Goal: Task Accomplishment & Management: Use online tool/utility

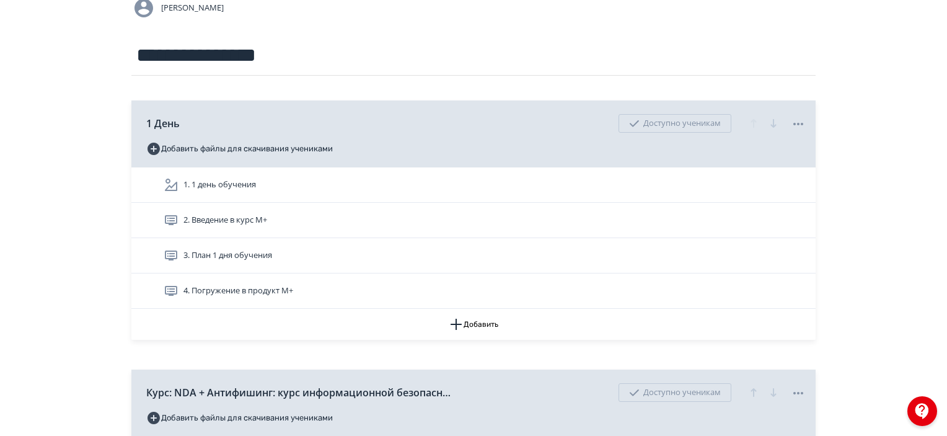
scroll to position [124, 0]
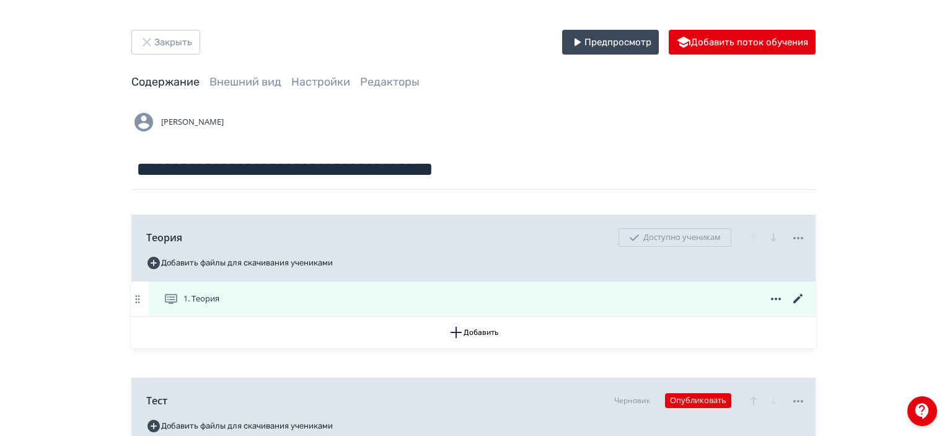
click at [796, 294] on icon at bounding box center [798, 298] width 15 height 15
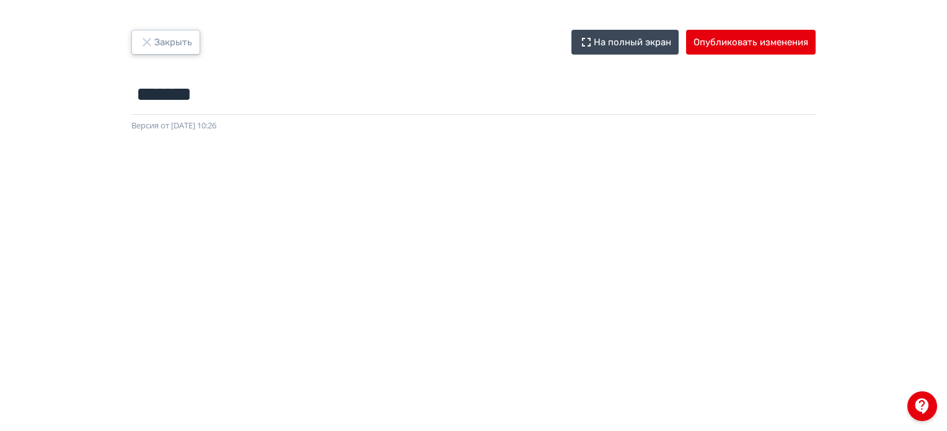
click at [172, 50] on button "Закрыть" at bounding box center [165, 42] width 69 height 25
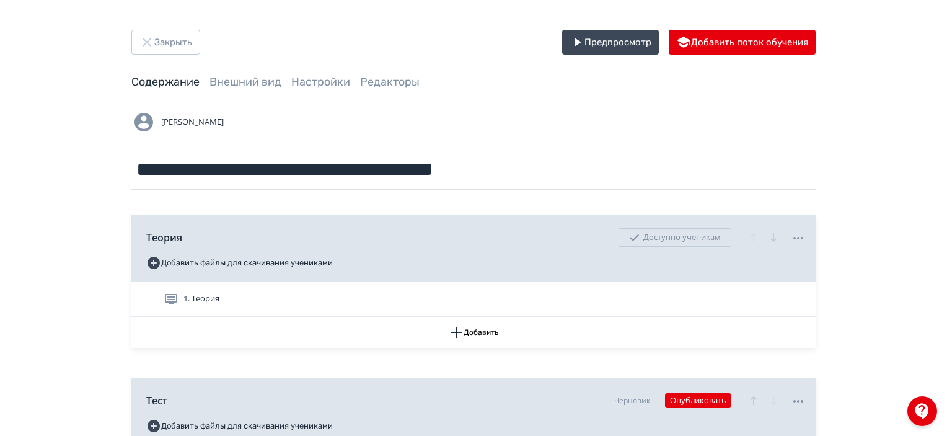
click at [468, 108] on div "**********" at bounding box center [474, 307] width 744 height 555
click at [178, 47] on button "Закрыть" at bounding box center [165, 42] width 69 height 25
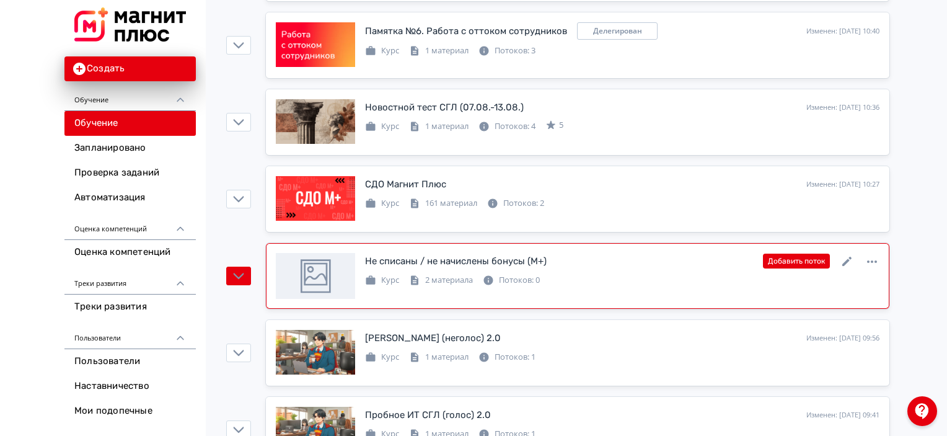
scroll to position [310, 0]
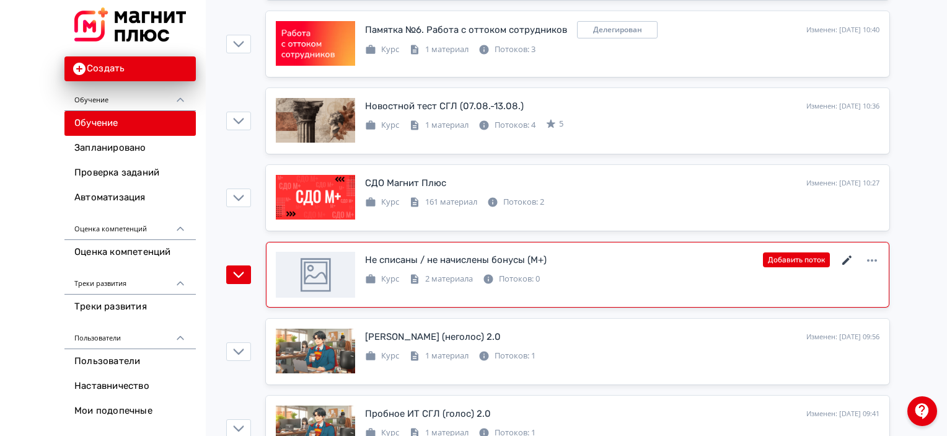
click at [849, 256] on icon at bounding box center [847, 260] width 15 height 15
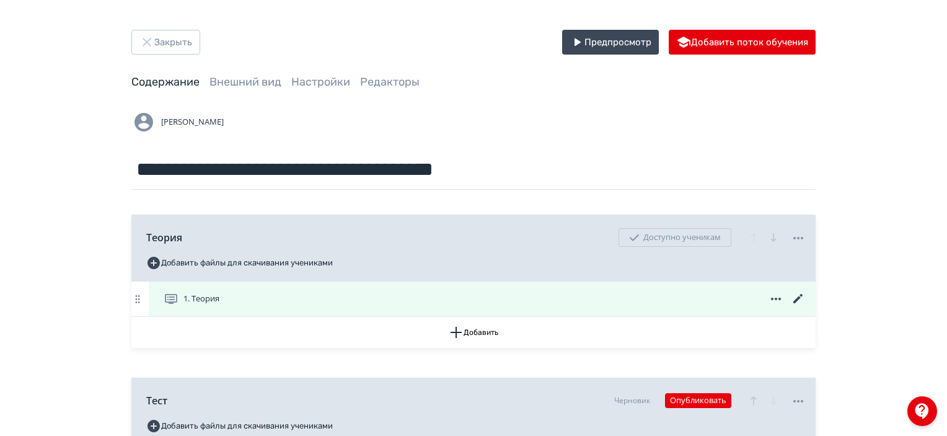
scroll to position [62, 0]
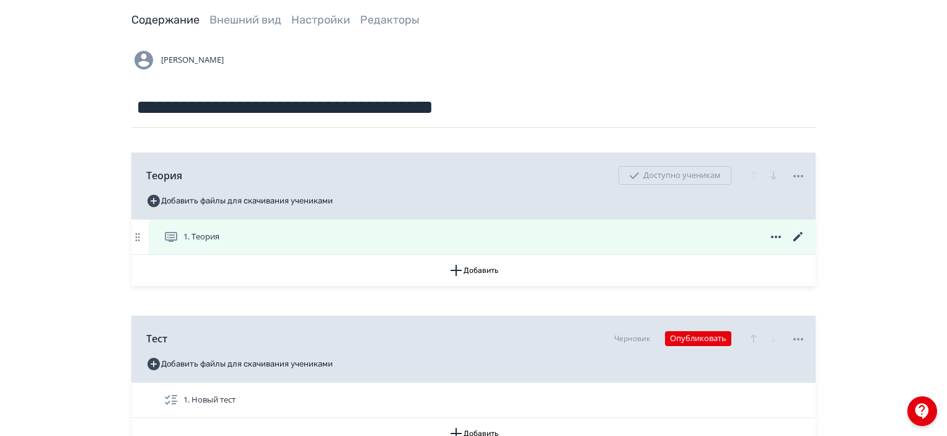
click at [802, 235] on icon at bounding box center [798, 236] width 15 height 15
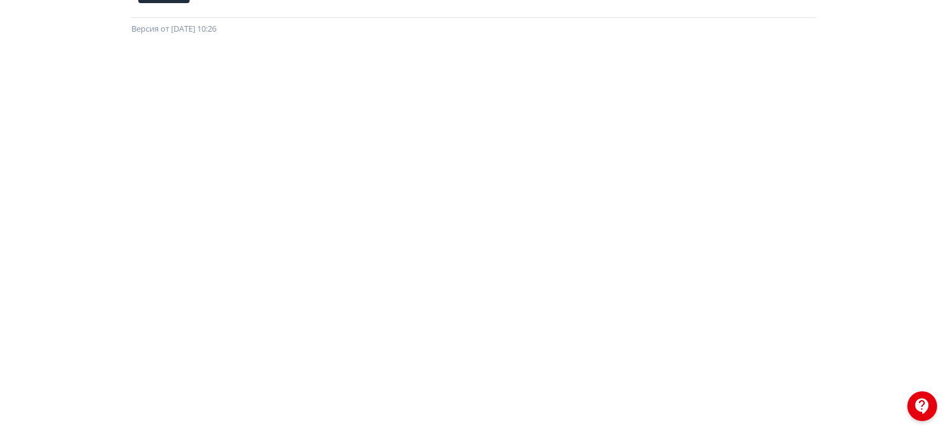
scroll to position [35, 2]
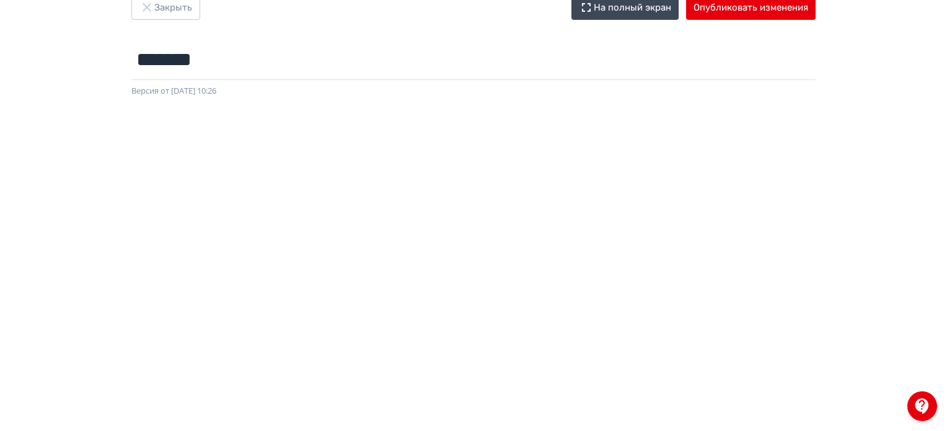
click at [696, 89] on div "Версия от [DATE] 10:26" at bounding box center [473, 91] width 684 height 12
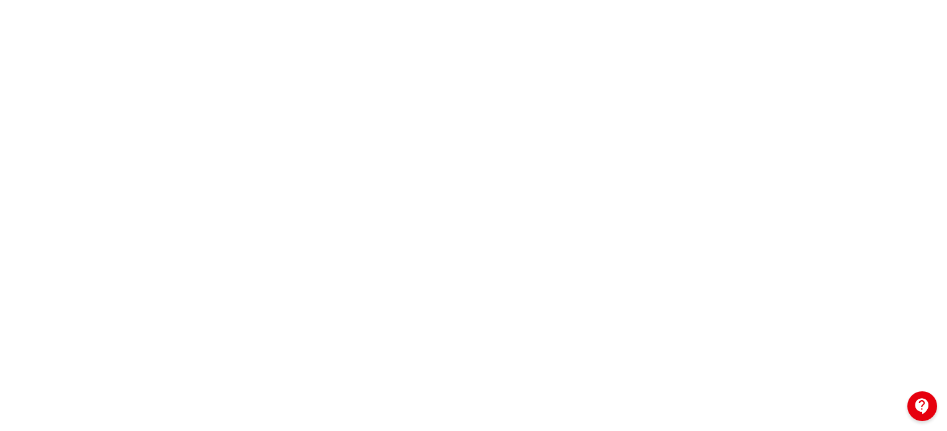
scroll to position [283, 2]
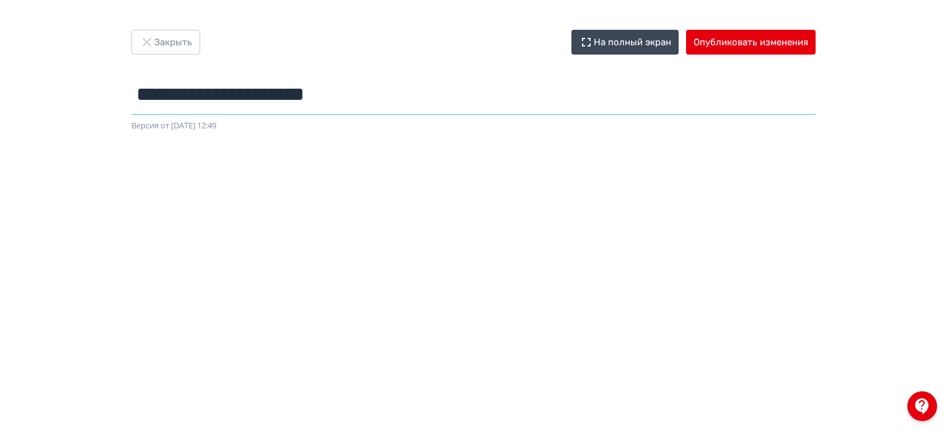
click at [738, 95] on input "**********" at bounding box center [473, 94] width 684 height 40
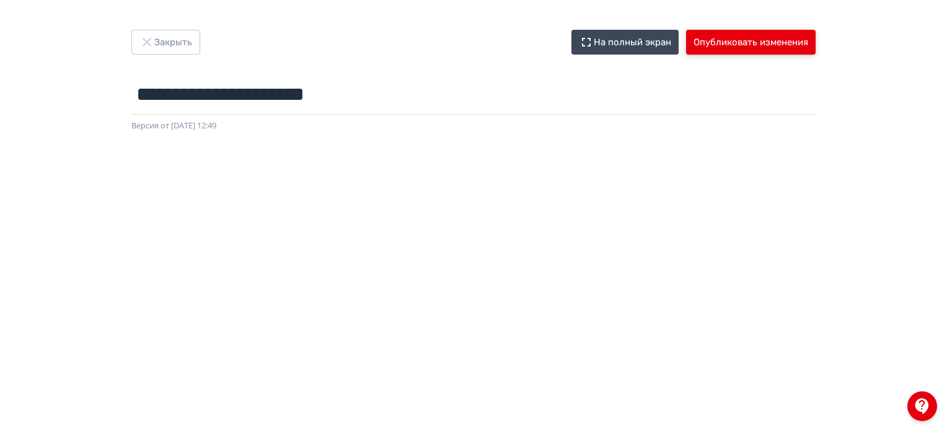
click at [753, 53] on button "Опубликовать изменения" at bounding box center [751, 42] width 130 height 25
